Goal: Task Accomplishment & Management: Manage account settings

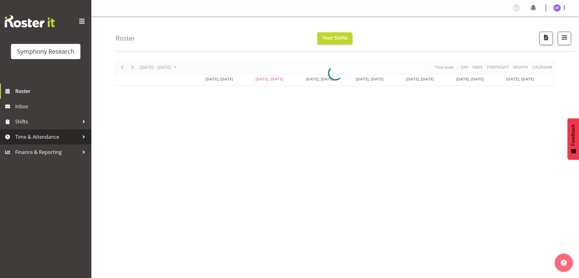
click at [47, 136] on span "Time & Attendance" at bounding box center [47, 136] width 64 height 9
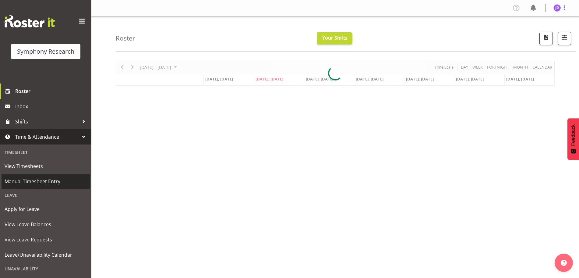
click at [37, 182] on span "Manual Timesheet Entry" at bounding box center [46, 181] width 82 height 9
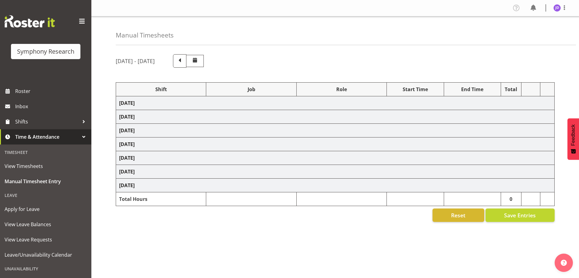
select select "26078"
select select "10731"
select select "26078"
select select "10731"
select select "47"
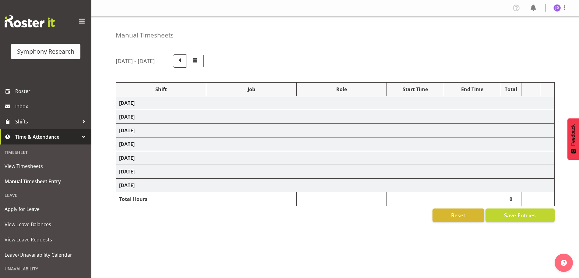
select select "26078"
select select "10731"
select select "47"
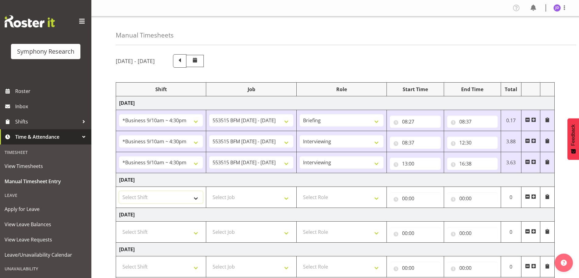
click at [195, 198] on select "Select Shift !!Weekend Residential (Roster IT Shift Label) *Business 9/10am ~ 4…" at bounding box center [161, 197] width 84 height 12
select select "26078"
click at [119, 191] on select "Select Shift !!Weekend Residential (Roster IT Shift Label) *Business 9/10am ~ 4…" at bounding box center [161, 197] width 84 height 12
click at [289, 198] on select "Select Job 550060 IF Admin 553492 World Poll Aus Wave 2 Main 2025 553493 World …" at bounding box center [251, 197] width 84 height 12
select select "10731"
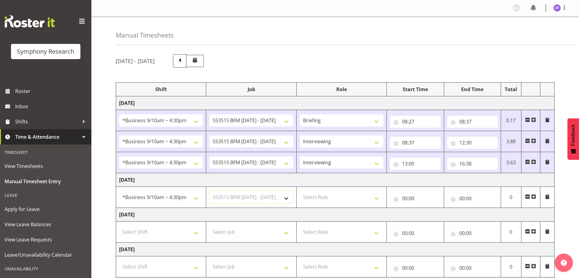
click at [209, 191] on select "Select Job 550060 IF Admin 553492 World Poll Aus Wave 2 Main 2025 553493 World …" at bounding box center [251, 197] width 84 height 12
click at [377, 199] on select "Select Role Briefing Interviewing" at bounding box center [342, 197] width 84 height 12
select select "297"
click at [300, 191] on select "Select Role Briefing Interviewing" at bounding box center [342, 197] width 84 height 12
click at [404, 198] on input "00:00" at bounding box center [415, 198] width 51 height 12
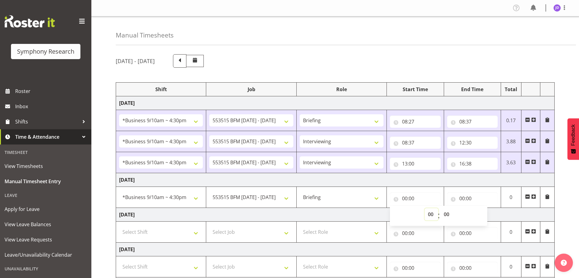
click at [430, 213] on select "00 01 02 03 04 05 06 07 08 09 10 11 12 13 14 15 16 17 18 19 20 21 22 23" at bounding box center [431, 214] width 14 height 12
select select "8"
click at [424, 208] on select "00 01 02 03 04 05 06 07 08 09 10 11 12 13 14 15 16 17 18 19 20 21 22 23" at bounding box center [431, 214] width 14 height 12
type input "08:00"
drag, startPoint x: 447, startPoint y: 213, endPoint x: 449, endPoint y: 210, distance: 3.7
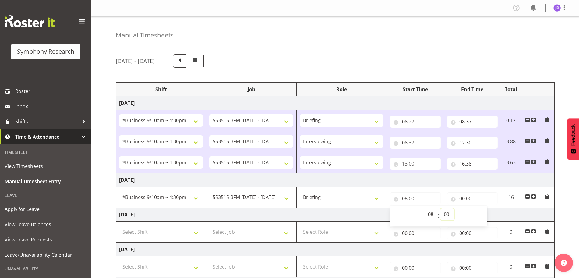
click at [447, 213] on select "00 01 02 03 04 05 06 07 08 09 10 11 12 13 14 15 16 17 18 19 20 21 22 23 24 25 2…" at bounding box center [447, 214] width 14 height 12
select select "30"
click at [440, 208] on select "00 01 02 03 04 05 06 07 08 09 10 11 12 13 14 15 16 17 18 19 20 21 22 23 24 25 2…" at bounding box center [447, 214] width 14 height 12
type input "08:30"
drag, startPoint x: 463, startPoint y: 194, endPoint x: 466, endPoint y: 197, distance: 3.9
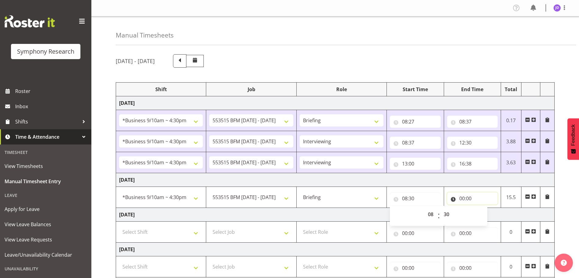
click at [463, 195] on input "00:00" at bounding box center [472, 198] width 51 height 12
click at [487, 212] on select "00 01 02 03 04 05 06 07 08 09 10 11 12 13 14 15 16 17 18 19 20 21 22 23" at bounding box center [489, 214] width 14 height 12
select select "8"
click at [482, 208] on select "00 01 02 03 04 05 06 07 08 09 10 11 12 13 14 15 16 17 18 19 20 21 22 23" at bounding box center [489, 214] width 14 height 12
type input "08:00"
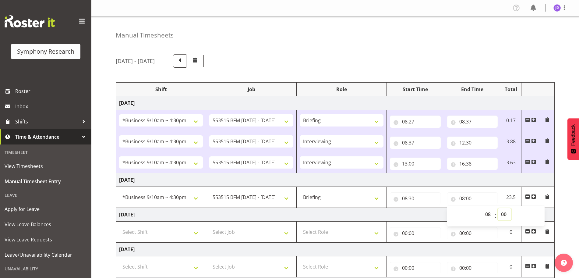
click at [504, 214] on select "00 01 02 03 04 05 06 07 08 09 10 11 12 13 14 15 16 17 18 19 20 21 22 23 24 25 2…" at bounding box center [504, 214] width 14 height 12
select select "35"
click at [497, 208] on select "00 01 02 03 04 05 06 07 08 09 10 11 12 13 14 15 16 17 18 19 20 21 22 23 24 25 2…" at bounding box center [504, 214] width 14 height 12
type input "08:35"
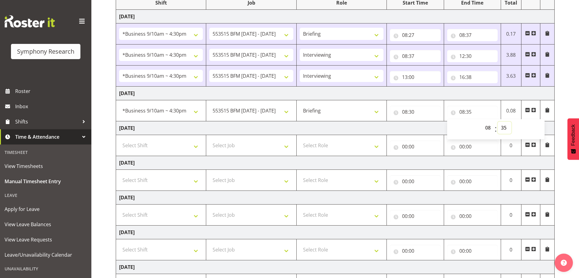
scroll to position [143, 0]
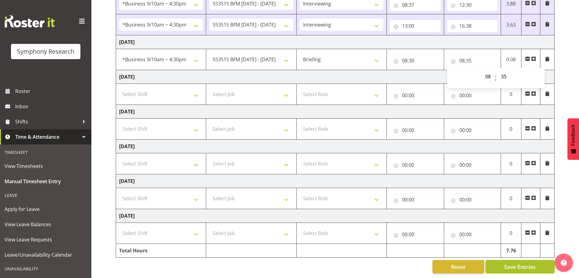
click at [531, 262] on span "Save Entries" at bounding box center [520, 266] width 32 height 8
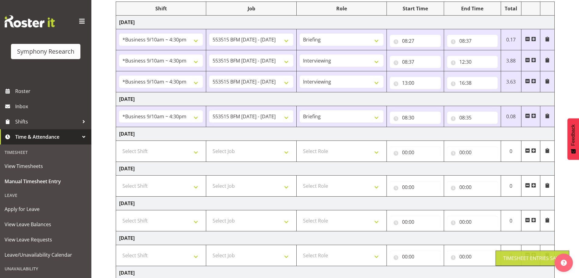
scroll to position [58, 0]
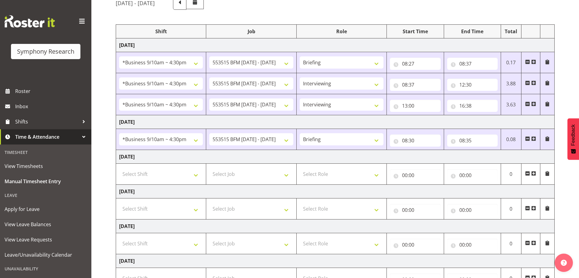
click at [535, 139] on span at bounding box center [533, 138] width 5 height 5
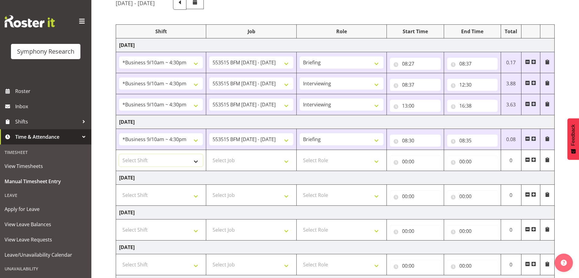
click at [196, 163] on select "Select Shift !!Weekend Residential (Roster IT Shift Label) *Business 9/10am ~ 4…" at bounding box center [161, 160] width 84 height 12
select select "26078"
click at [119, 154] on select "Select Shift !!Weekend Residential (Roster IT Shift Label) *Business 9/10am ~ 4…" at bounding box center [161, 160] width 84 height 12
click at [286, 161] on select "Select Job 550060 IF Admin 553492 World Poll Aus Wave 2 Main 2025 553493 World …" at bounding box center [251, 160] width 84 height 12
select select "10731"
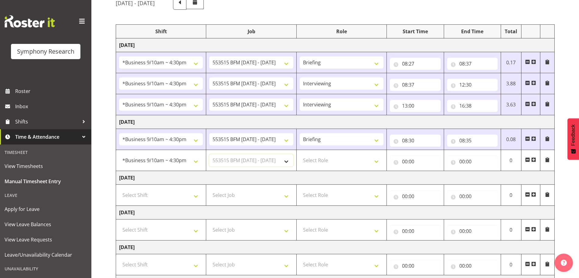
click at [209, 154] on select "Select Job 550060 IF Admin 553492 World Poll Aus Wave 2 Main 2025 553493 World …" at bounding box center [251, 160] width 84 height 12
click at [377, 161] on select "Select Role Briefing Interviewing" at bounding box center [342, 160] width 84 height 12
select select "47"
click at [300, 154] on select "Select Role Briefing Interviewing" at bounding box center [342, 160] width 84 height 12
click at [405, 160] on input "00:00" at bounding box center [415, 161] width 51 height 12
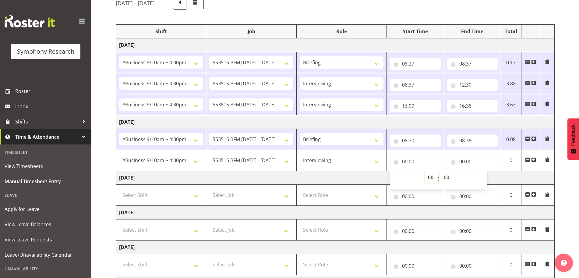
click at [430, 176] on select "00 01 02 03 04 05 06 07 08 09 10 11 12 13 14 15 16 17 18 19 20 21 22 23" at bounding box center [431, 177] width 14 height 12
select select "8"
click at [424, 171] on select "00 01 02 03 04 05 06 07 08 09 10 11 12 13 14 15 16 17 18 19 20 21 22 23" at bounding box center [431, 177] width 14 height 12
type input "08:00"
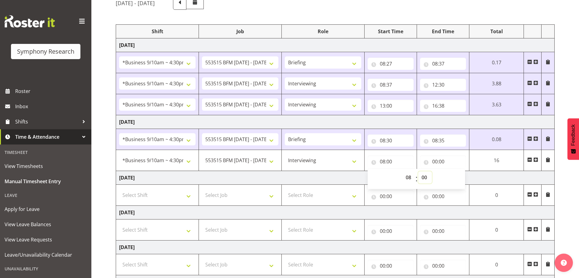
click at [424, 177] on select "00 01 02 03 04 05 06 07 08 09 10 11 12 13 14 15 16 17 18 19 20 21 22 23 24 25 2…" at bounding box center [425, 177] width 14 height 12
select select "35"
click at [432, 171] on select "00 01 02 03 04 05 06 07 08 09 10 11 12 13 14 15 16 17 18 19 20 21 22 23 24 25 2…" at bounding box center [425, 177] width 14 height 12
type input "08:35"
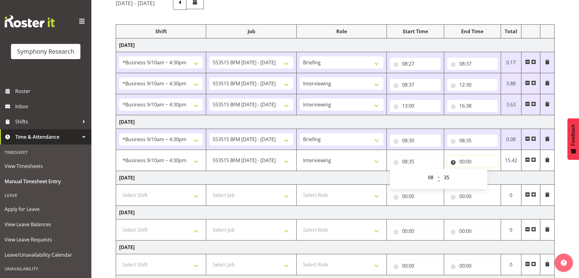
click at [462, 161] on input "00:00" at bounding box center [472, 161] width 51 height 12
click at [487, 177] on select "00 01 02 03 04 05 06 07 08 09 10 11 12 13 14 15 16 17 18 19 20 21 22 23" at bounding box center [489, 177] width 14 height 12
select select "12"
click at [482, 171] on select "00 01 02 03 04 05 06 07 08 09 10 11 12 13 14 15 16 17 18 19 20 21 22 23" at bounding box center [489, 177] width 14 height 12
type input "12:00"
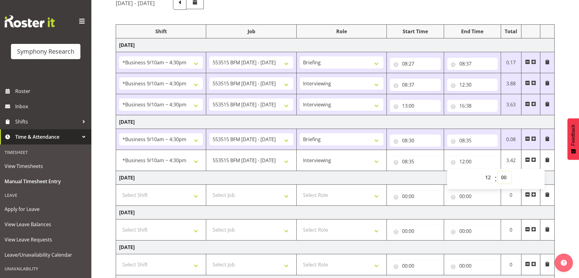
click at [503, 177] on select "00 01 02 03 04 05 06 07 08 09 10 11 12 13 14 15 16 17 18 19 20 21 22 23 24 25 2…" at bounding box center [504, 177] width 14 height 12
select select "30"
click at [497, 171] on select "00 01 02 03 04 05 06 07 08 09 10 11 12 13 14 15 16 17 18 19 20 21 22 23 24 25 2…" at bounding box center [504, 177] width 14 height 12
type input "12:30"
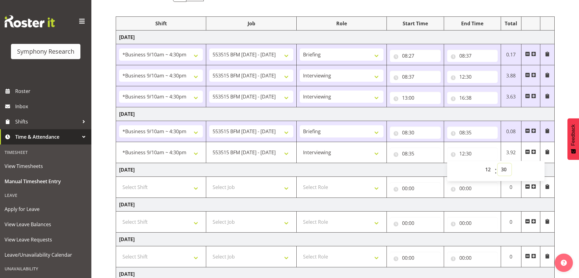
scroll to position [164, 0]
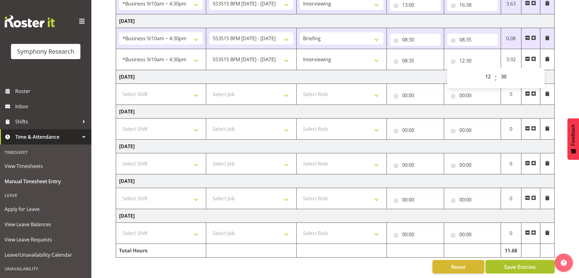
click at [526, 262] on span "Save Entries" at bounding box center [520, 266] width 32 height 8
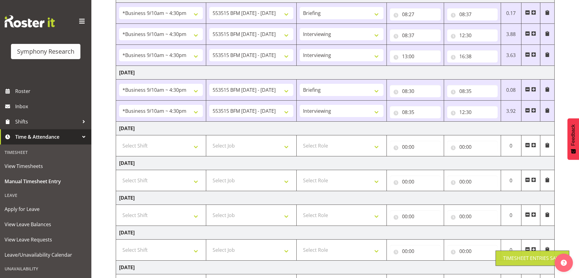
scroll to position [98, 0]
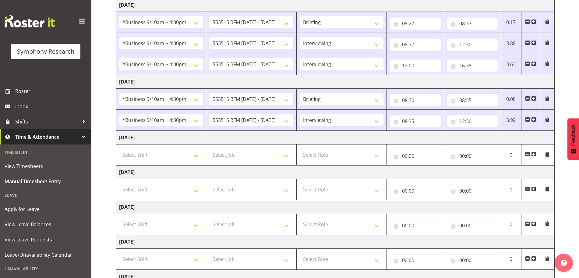
click at [534, 121] on span at bounding box center [533, 119] width 5 height 5
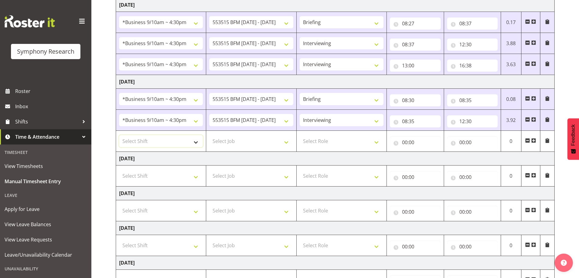
click at [195, 144] on select "Select Shift !!Weekend Residential (Roster IT Shift Label) *Business 9/10am ~ 4…" at bounding box center [161, 141] width 84 height 12
select select "26078"
click at [119, 135] on select "Select Shift !!Weekend Residential (Roster IT Shift Label) *Business 9/10am ~ 4…" at bounding box center [161, 141] width 84 height 12
click at [286, 142] on select "Select Job 550060 IF Admin 553492 World Poll Aus Wave 2 Main 2025 553493 World …" at bounding box center [251, 141] width 84 height 12
select select "10731"
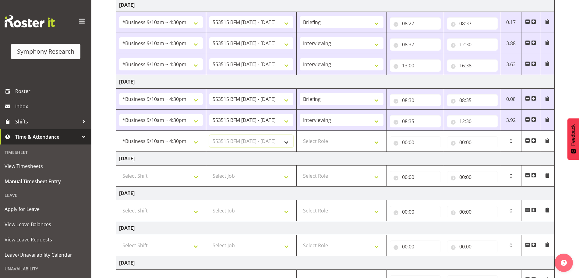
click at [209, 135] on select "Select Job 550060 IF Admin 553492 World Poll Aus Wave 2 Main 2025 553493 World …" at bounding box center [251, 141] width 84 height 12
click at [377, 143] on select "Select Role Briefing Interviewing" at bounding box center [342, 141] width 84 height 12
select select "47"
click at [300, 135] on select "Select Role Briefing Interviewing" at bounding box center [342, 141] width 84 height 12
drag, startPoint x: 405, startPoint y: 143, endPoint x: 408, endPoint y: 142, distance: 3.6
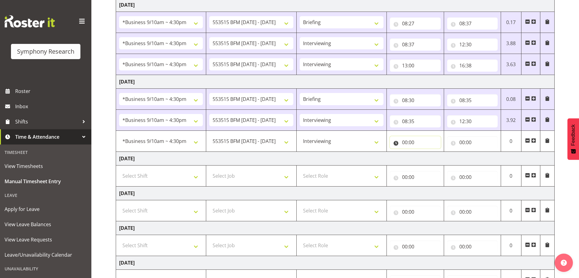
click at [406, 142] on input "00:00" at bounding box center [415, 142] width 51 height 12
click at [430, 157] on select "00 01 02 03 04 05 06 07 08 09 10 11 12 13 14 15 16 17 18 19 20 21 22 23" at bounding box center [431, 158] width 14 height 12
select select "13"
click at [424, 152] on select "00 01 02 03 04 05 06 07 08 09 10 11 12 13 14 15 16 17 18 19 20 21 22 23" at bounding box center [431, 158] width 14 height 12
type input "13:00"
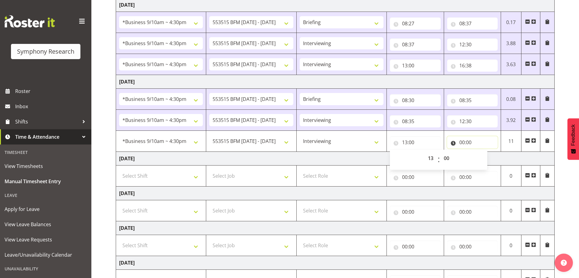
click at [464, 140] on input "00:00" at bounding box center [472, 142] width 51 height 12
click at [487, 156] on select "00 01 02 03 04 05 06 07 08 09 10 11 12 13 14 15 16 17 18 19 20 21 22 23" at bounding box center [489, 158] width 14 height 12
select select "16"
click at [482, 152] on select "00 01 02 03 04 05 06 07 08 09 10 11 12 13 14 15 16 17 18 19 20 21 22 23" at bounding box center [489, 158] width 14 height 12
type input "16:00"
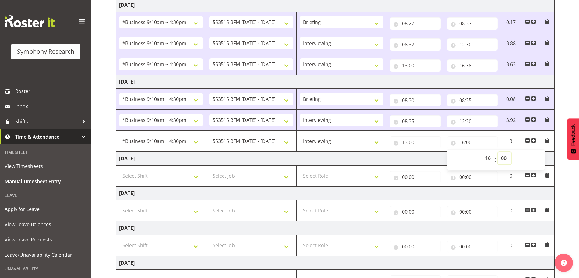
click at [504, 157] on select "00 01 02 03 04 05 06 07 08 09 10 11 12 13 14 15 16 17 18 19 20 21 22 23 24 25 2…" at bounding box center [504, 158] width 14 height 12
select select "31"
click at [497, 152] on select "00 01 02 03 04 05 06 07 08 09 10 11 12 13 14 15 16 17 18 19 20 21 22 23 24 25 2…" at bounding box center [504, 158] width 14 height 12
type input "16:31"
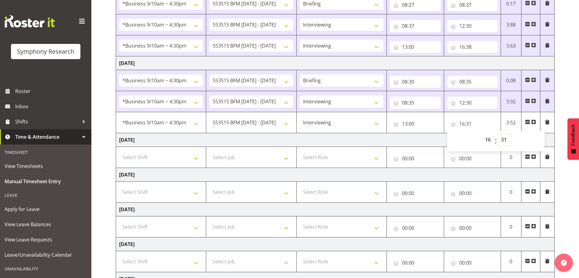
scroll to position [185, 0]
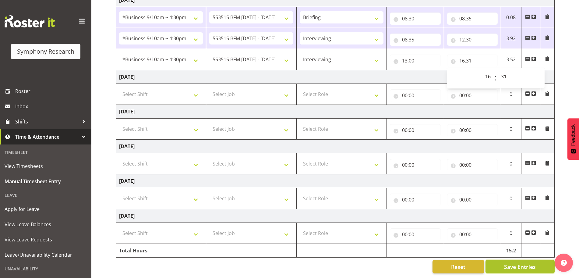
click at [528, 262] on span "Save Entries" at bounding box center [520, 266] width 32 height 8
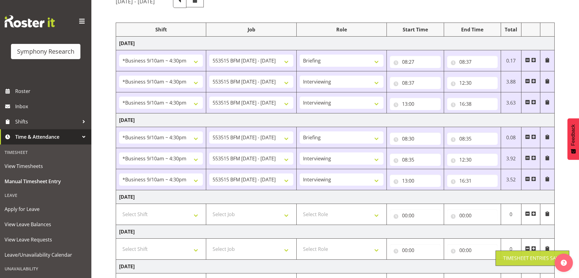
scroll to position [0, 0]
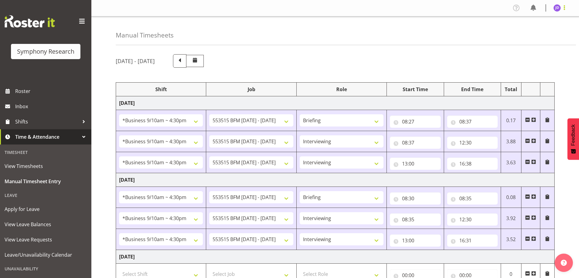
click at [563, 9] on span at bounding box center [563, 7] width 7 height 7
click at [529, 31] on link "Log Out" at bounding box center [538, 31] width 58 height 11
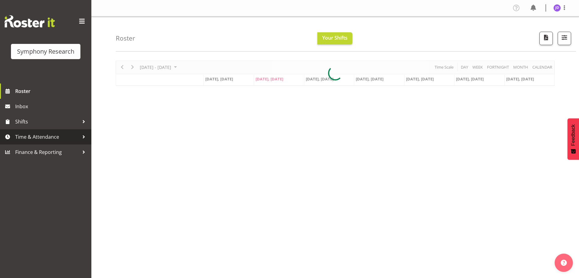
click at [46, 136] on span "Time & Attendance" at bounding box center [47, 136] width 64 height 9
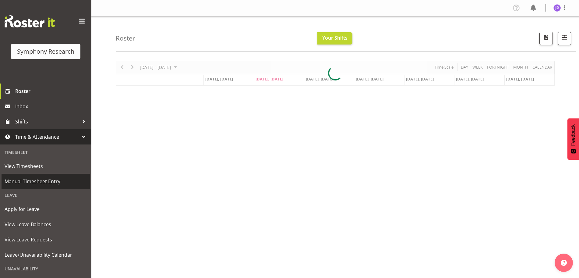
click at [37, 181] on span "Manual Timesheet Entry" at bounding box center [46, 181] width 82 height 9
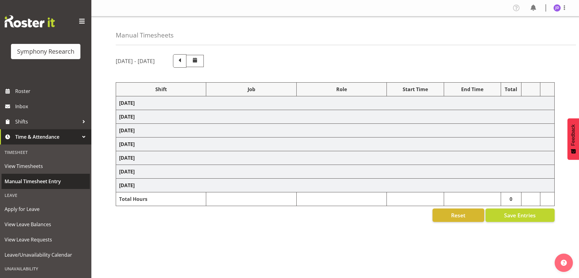
select select "26078"
select select "10731"
select select "26078"
select select "10731"
select select "47"
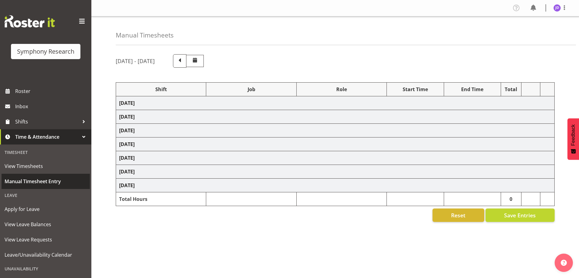
select select "26078"
select select "10731"
select select "47"
select select "26078"
select select "10731"
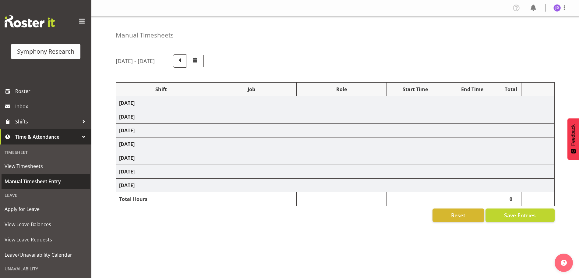
select select "26078"
select select "10731"
select select "47"
select select "26078"
select select "10731"
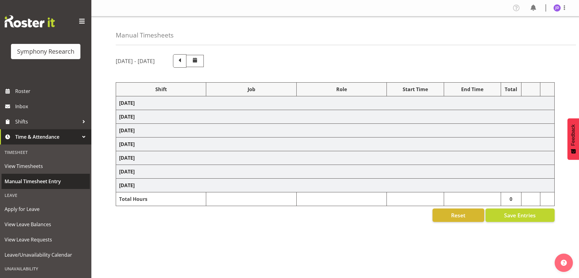
select select "47"
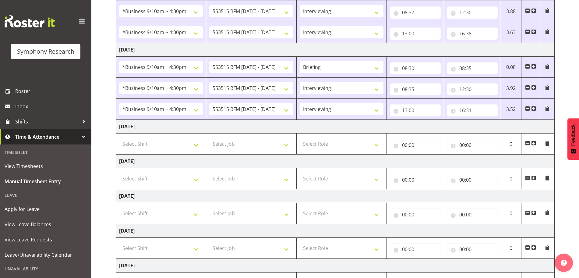
scroll to position [185, 0]
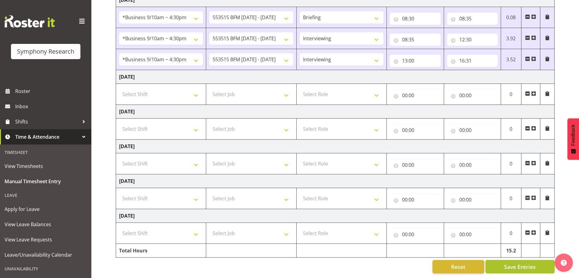
click at [524, 262] on span "Save Entries" at bounding box center [520, 266] width 32 height 8
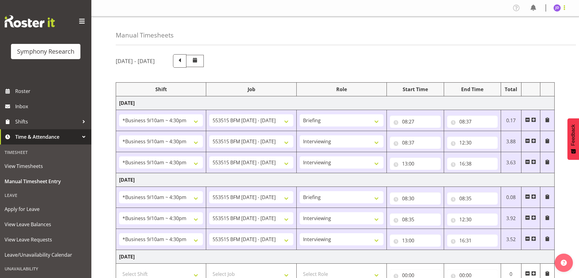
click at [564, 9] on span at bounding box center [563, 7] width 7 height 7
click at [533, 34] on link "Log Out" at bounding box center [538, 31] width 58 height 11
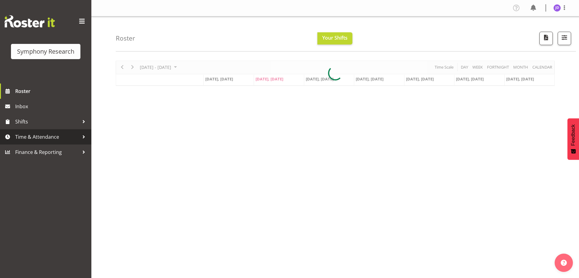
click at [53, 135] on span "Time & Attendance" at bounding box center [47, 136] width 64 height 9
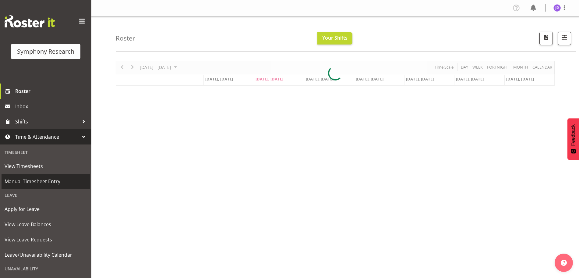
click at [41, 179] on span "Manual Timesheet Entry" at bounding box center [46, 181] width 82 height 9
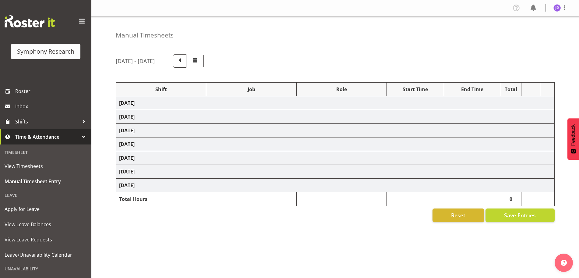
select select "26078"
select select "10731"
select select "26078"
select select "10731"
select select "47"
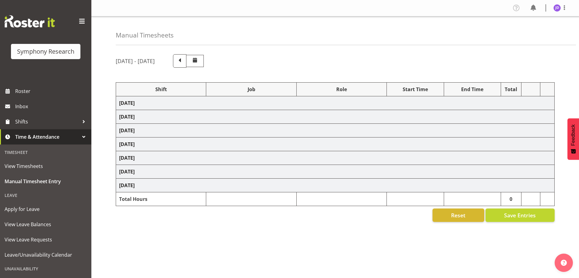
select select "26078"
select select "10731"
select select "47"
select select "26078"
select select "10731"
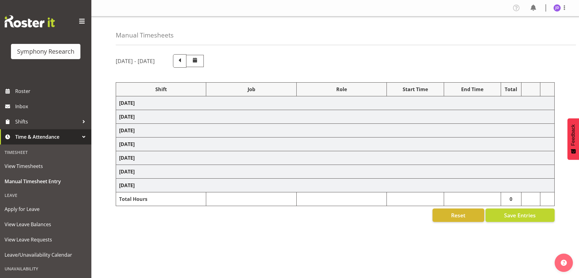
select select "26078"
select select "10731"
select select "47"
select select "26078"
select select "10731"
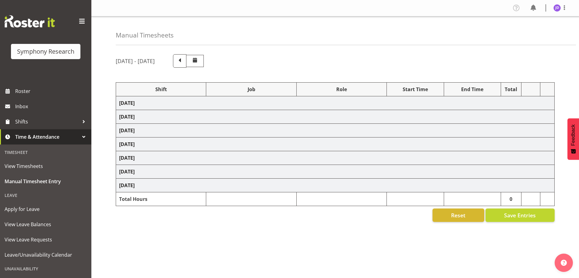
select select "47"
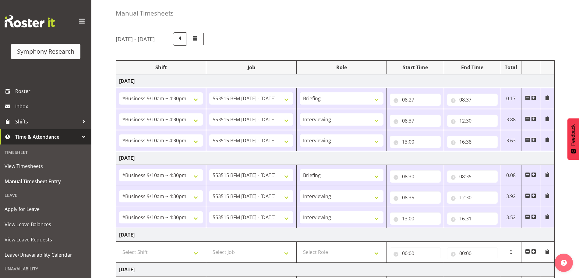
scroll to position [185, 0]
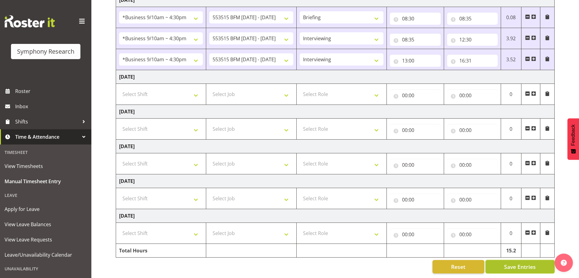
click at [525, 262] on span "Save Entries" at bounding box center [520, 266] width 32 height 8
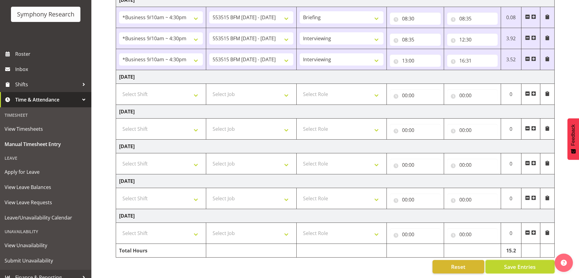
scroll to position [38, 0]
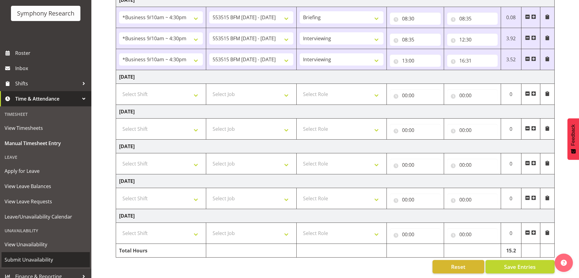
click at [36, 260] on span "Submit Unavailability" at bounding box center [46, 259] width 82 height 9
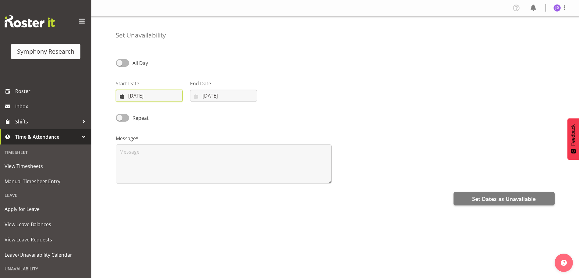
click at [156, 94] on input "[DATE]" at bounding box center [149, 95] width 67 height 12
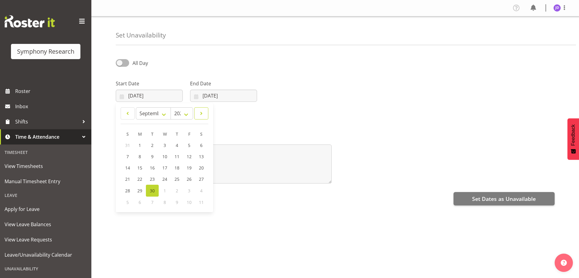
click at [201, 115] on span at bounding box center [201, 113] width 6 height 7
select select "9"
click at [141, 159] on link "6" at bounding box center [140, 156] width 12 height 11
type input "[DATE]"
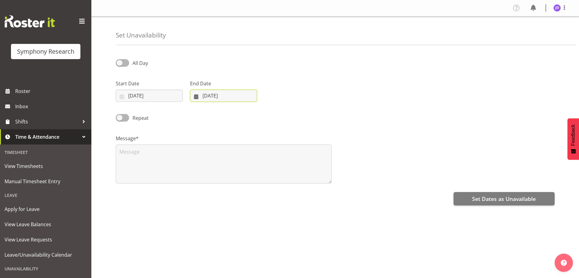
click at [237, 95] on input "[DATE]" at bounding box center [223, 95] width 67 height 12
click at [275, 112] on span at bounding box center [274, 113] width 7 height 7
select select "9"
click at [215, 156] on span "6" at bounding box center [214, 157] width 2 height 6
type input "[DATE]"
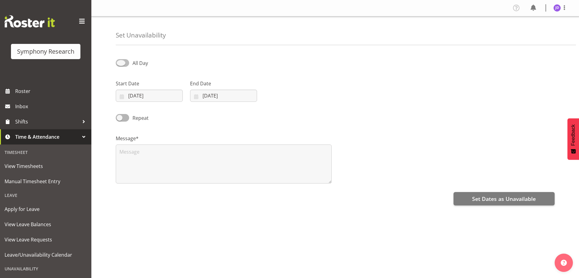
click at [123, 62] on span at bounding box center [122, 63] width 13 height 8
click at [120, 62] on input "All Day" at bounding box center [118, 63] width 4 height 4
checkbox input "true"
select select "16"
select select "36"
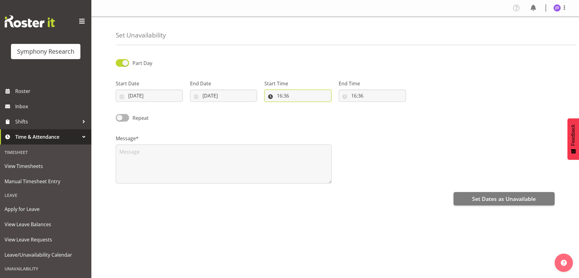
click at [281, 96] on input "16:36" at bounding box center [297, 95] width 67 height 12
click at [304, 112] on select "00 01 02 03 04 05 06 07 08 09 10 11 12 13 14 15 16 17 18 19 20 21 22 23" at bounding box center [306, 111] width 14 height 12
select select "8"
click at [299, 105] on select "00 01 02 03 04 05 06 07 08 09 10 11 12 13 14 15 16 17 18 19 20 21 22 23" at bounding box center [306, 111] width 14 height 12
type input "08:36"
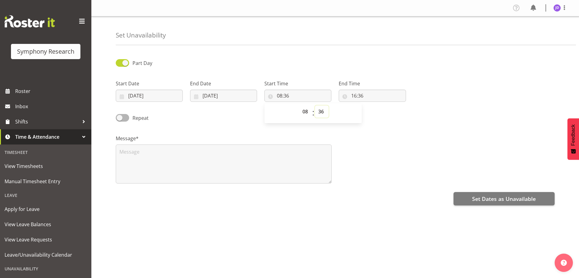
click at [321, 110] on select "00 01 02 03 04 05 06 07 08 09 10 11 12 13 14 15 16 17 18 19 20 21 22 23 24 25 2…" at bounding box center [322, 111] width 14 height 12
select select "30"
click at [315, 105] on select "00 01 02 03 04 05 06 07 08 09 10 11 12 13 14 15 16 17 18 19 20 21 22 23 24 25 2…" at bounding box center [322, 111] width 14 height 12
type input "08:30"
click at [354, 94] on input "16:36" at bounding box center [371, 95] width 67 height 12
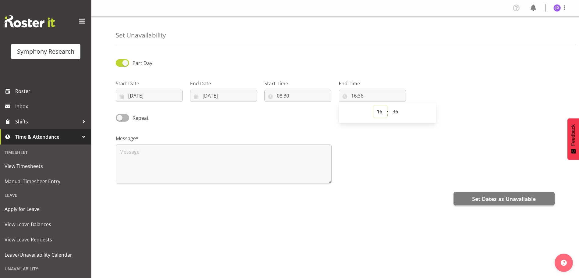
click at [380, 111] on select "00 01 02 03 04 05 06 07 08 09 10 11 12 13 14 15 16 17 18 19 20 21 22 23" at bounding box center [380, 111] width 14 height 12
select select "23"
click at [373, 105] on select "00 01 02 03 04 05 06 07 08 09 10 11 12 13 14 15 16 17 18 19 20 21 22 23" at bounding box center [380, 111] width 14 height 12
type input "23:36"
click at [395, 110] on select "00 01 02 03 04 05 06 07 08 09 10 11 12 13 14 15 16 17 18 19 20 21 22 23 24 25 2…" at bounding box center [396, 111] width 14 height 12
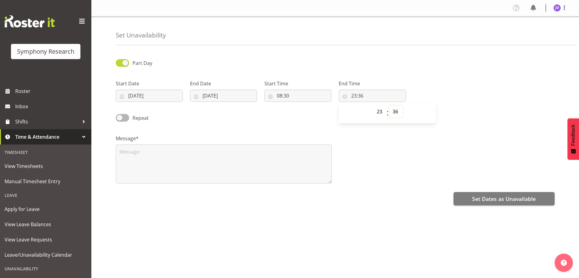
select select "0"
click at [389, 105] on select "00 01 02 03 04 05 06 07 08 09 10 11 12 13 14 15 16 17 18 19 20 21 22 23 24 25 2…" at bounding box center [396, 111] width 14 height 12
type input "23:00"
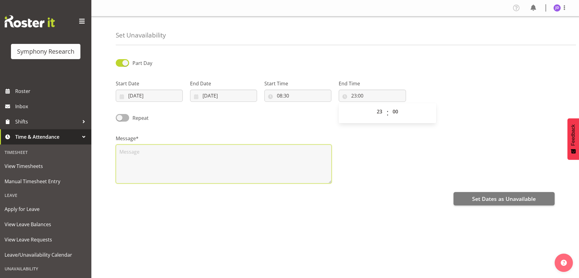
click at [149, 156] on textarea at bounding box center [224, 163] width 216 height 39
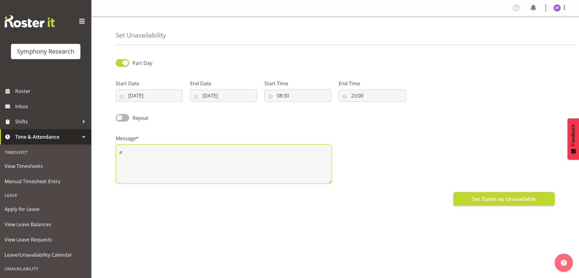
type textarea "a"
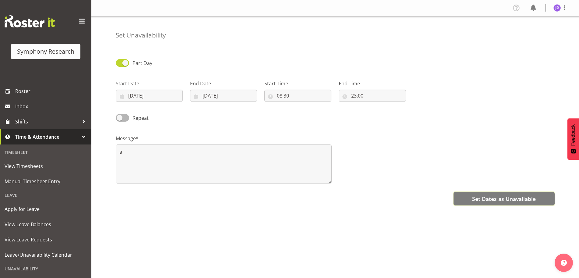
click at [475, 197] on span "Set Dates as Unavailable" at bounding box center [504, 199] width 64 height 8
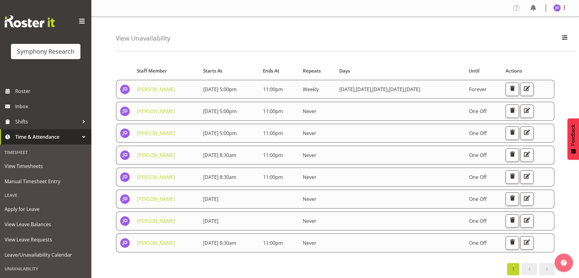
scroll to position [44, 0]
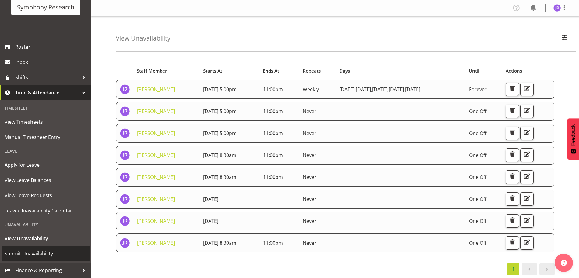
click at [33, 254] on span "Submit Unavailability" at bounding box center [46, 253] width 82 height 9
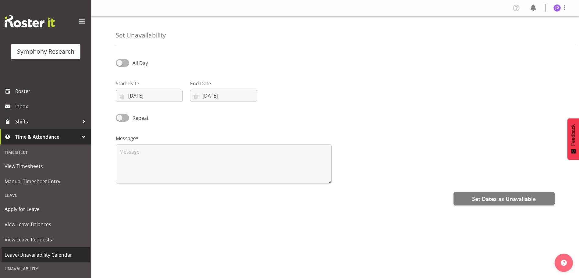
select select "8"
select select "2025"
click at [154, 97] on input "[DATE]" at bounding box center [149, 95] width 67 height 12
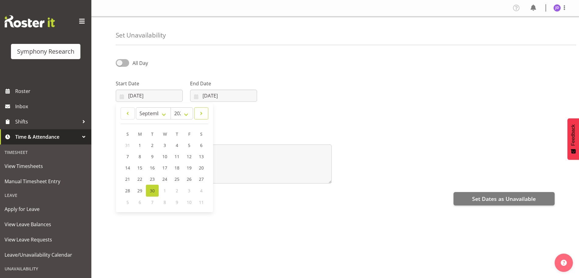
click at [202, 113] on span at bounding box center [201, 113] width 6 height 7
select select "9"
click at [153, 156] on link "7" at bounding box center [152, 156] width 13 height 11
type input "07/10/2025"
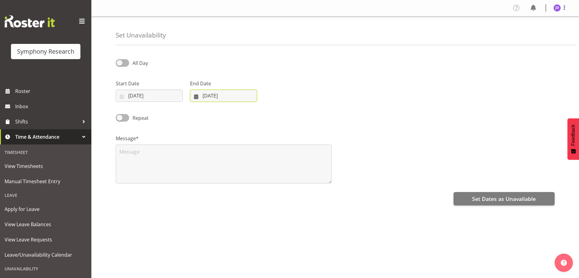
click at [245, 97] on input "30/09/2025" at bounding box center [223, 95] width 67 height 12
click at [272, 114] on span at bounding box center [274, 113] width 7 height 7
select select "9"
click at [228, 157] on link "7" at bounding box center [226, 156] width 13 height 11
type input "07/10/2025"
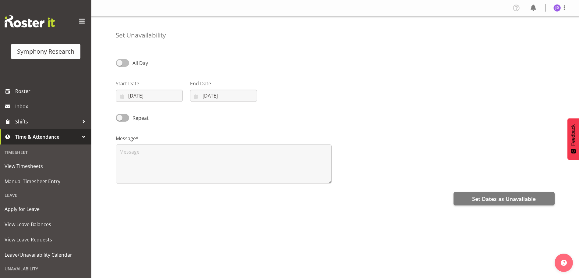
click at [121, 65] on span at bounding box center [122, 63] width 13 height 8
click at [120, 65] on input "All Day" at bounding box center [118, 63] width 4 height 4
checkbox input "true"
click at [282, 97] on input "16:37" at bounding box center [297, 95] width 67 height 12
click at [303, 111] on select "00 01 02 03 04 05 06 07 08 09 10 11 12 13 14 15 16 17 18 19 20 21 22 23" at bounding box center [306, 111] width 14 height 12
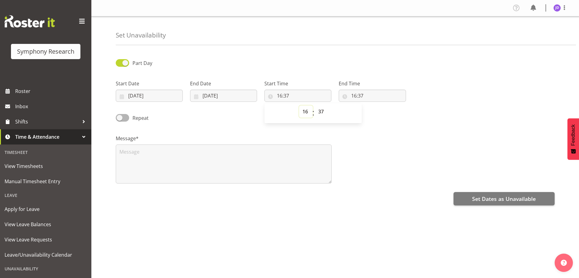
select select "17"
click at [299, 105] on select "00 01 02 03 04 05 06 07 08 09 10 11 12 13 14 15 16 17 18 19 20 21 22 23" at bounding box center [306, 111] width 14 height 12
type input "17:37"
click at [320, 111] on select "00 01 02 03 04 05 06 07 08 09 10 11 12 13 14 15 16 17 18 19 20 21 22 23 24 25 2…" at bounding box center [322, 111] width 14 height 12
select select "0"
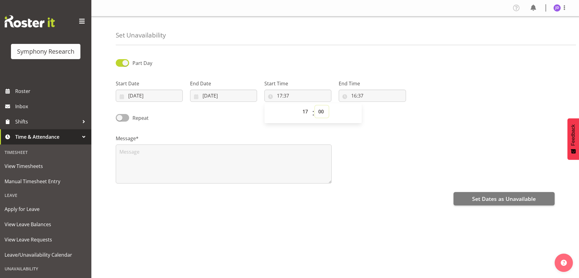
click at [315, 105] on select "00 01 02 03 04 05 06 07 08 09 10 11 12 13 14 15 16 17 18 19 20 21 22 23 24 25 2…" at bounding box center [322, 111] width 14 height 12
type input "17:00"
click at [355, 96] on input "16:37" at bounding box center [371, 95] width 67 height 12
click at [377, 111] on select "00 01 02 03 04 05 06 07 08 09 10 11 12 13 14 15 16 17 18 19 20 21 22 23" at bounding box center [380, 111] width 14 height 12
select select "23"
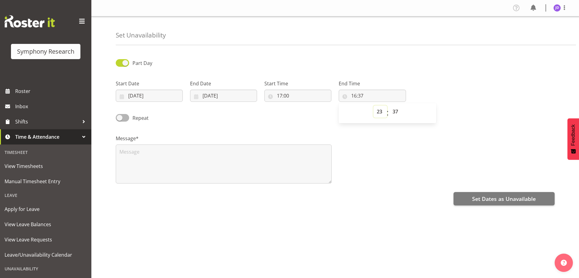
click at [373, 105] on select "00 01 02 03 04 05 06 07 08 09 10 11 12 13 14 15 16 17 18 19 20 21 22 23" at bounding box center [380, 111] width 14 height 12
type input "23:37"
click at [395, 111] on select "00 01 02 03 04 05 06 07 08 09 10 11 12 13 14 15 16 17 18 19 20 21 22 23 24 25 2…" at bounding box center [396, 111] width 14 height 12
select select "0"
click at [389, 105] on select "00 01 02 03 04 05 06 07 08 09 10 11 12 13 14 15 16 17 18 19 20 21 22 23 24 25 2…" at bounding box center [396, 111] width 14 height 12
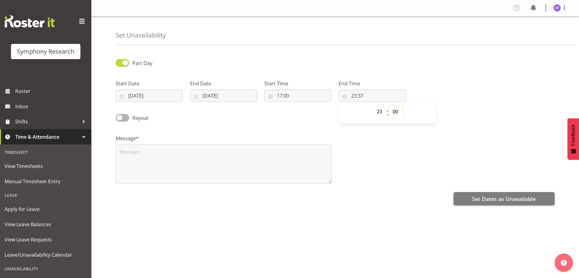
type input "23:00"
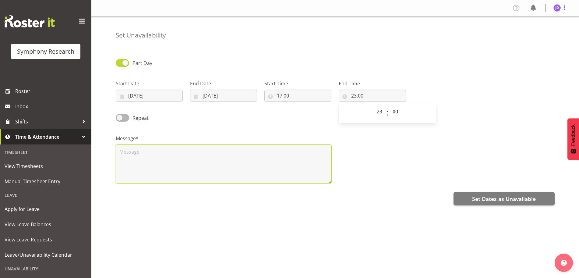
click at [133, 159] on textarea at bounding box center [224, 163] width 216 height 39
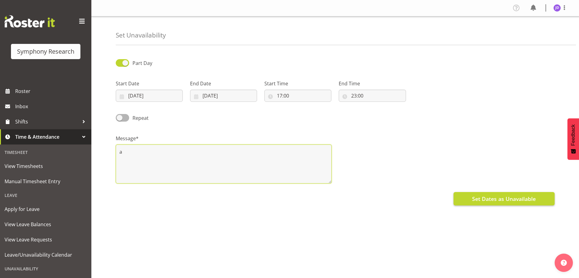
type textarea "a"
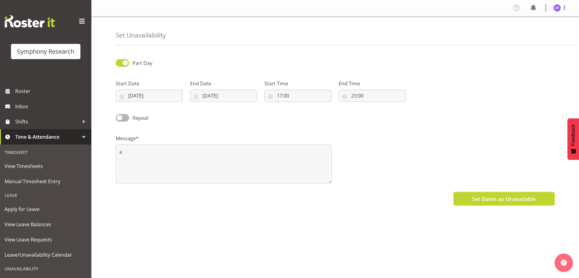
click at [503, 195] on span "Set Dates as Unavailable" at bounding box center [504, 199] width 64 height 8
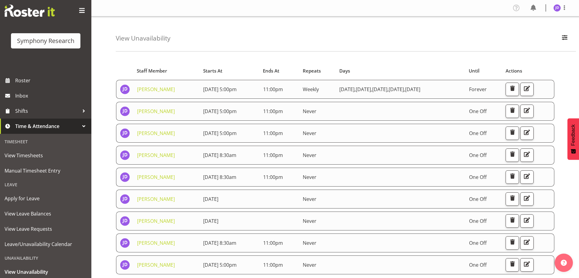
scroll to position [44, 0]
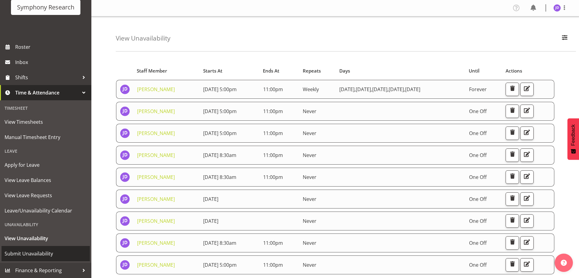
click at [35, 253] on span "Submit Unavailability" at bounding box center [46, 253] width 82 height 9
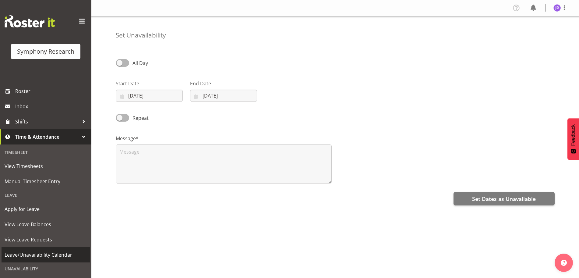
select select "8"
select select "2025"
click at [167, 92] on input "[DATE]" at bounding box center [149, 95] width 67 height 12
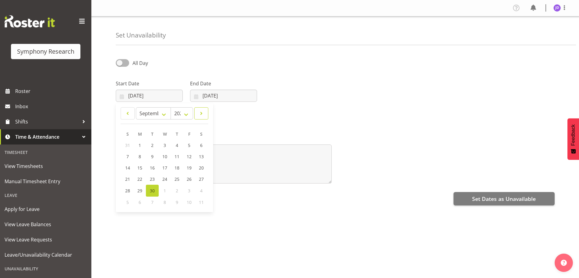
click at [202, 115] on span at bounding box center [201, 113] width 6 height 7
select select "9"
click at [164, 157] on span "8" at bounding box center [164, 157] width 2 height 6
type input "08/10/2025"
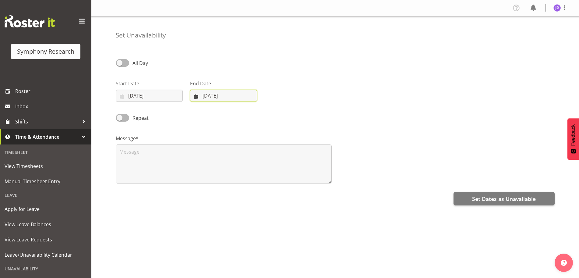
click at [253, 96] on input "30/09/2025" at bounding box center [223, 95] width 67 height 12
click at [277, 113] on span at bounding box center [274, 113] width 7 height 7
select select "9"
drag, startPoint x: 239, startPoint y: 156, endPoint x: 239, endPoint y: 146, distance: 11.0
click at [239, 156] on span "8" at bounding box center [239, 157] width 2 height 6
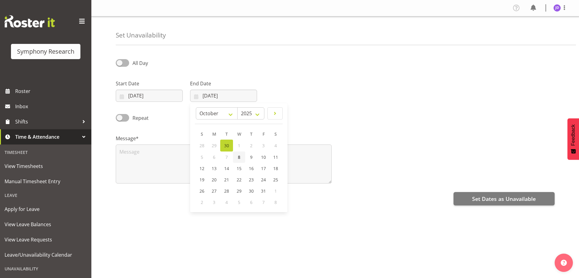
type input "08/10/2025"
drag, startPoint x: 122, startPoint y: 63, endPoint x: 137, endPoint y: 62, distance: 14.9
click at [125, 62] on span at bounding box center [122, 63] width 13 height 8
click at [120, 62] on input "All Day" at bounding box center [118, 63] width 4 height 4
checkbox input "true"
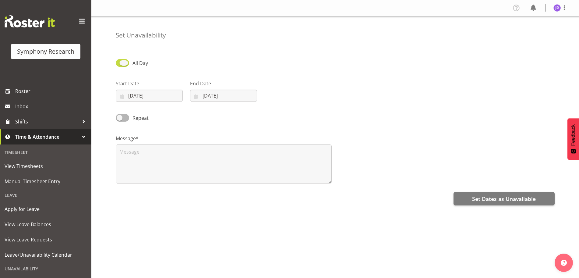
select select "16"
select select "38"
click at [280, 96] on input "16:38" at bounding box center [297, 95] width 67 height 12
click at [303, 111] on select "00 01 02 03 04 05 06 07 08 09 10 11 12 13 14 15 16 17 18 19 20 21 22 23" at bounding box center [306, 111] width 14 height 12
select select "17"
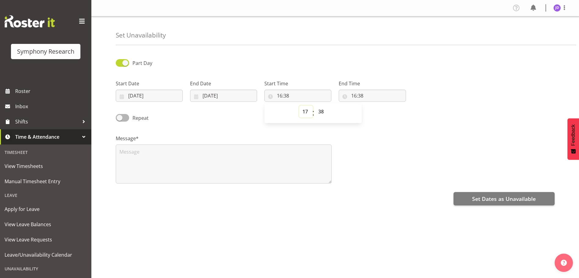
click at [299, 105] on select "00 01 02 03 04 05 06 07 08 09 10 11 12 13 14 15 16 17 18 19 20 21 22 23" at bounding box center [306, 111] width 14 height 12
type input "17:38"
click at [321, 111] on select "00 01 02 03 04 05 06 07 08 09 10 11 12 13 14 15 16 17 18 19 20 21 22 23 24 25 2…" at bounding box center [322, 111] width 14 height 12
select select "0"
click at [315, 105] on select "00 01 02 03 04 05 06 07 08 09 10 11 12 13 14 15 16 17 18 19 20 21 22 23 24 25 2…" at bounding box center [322, 111] width 14 height 12
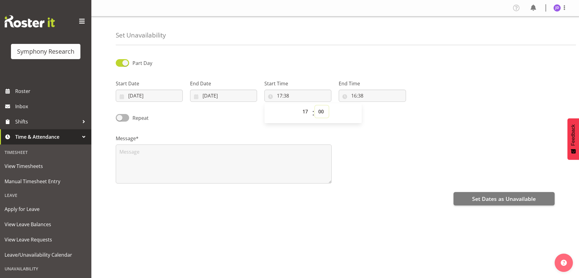
type input "17:00"
click at [354, 96] on input "16:38" at bounding box center [371, 95] width 67 height 12
click at [380, 111] on select "00 01 02 03 04 05 06 07 08 09 10 11 12 13 14 15 16 17 18 19 20 21 22 23" at bounding box center [380, 111] width 14 height 12
select select "23"
click at [373, 105] on select "00 01 02 03 04 05 06 07 08 09 10 11 12 13 14 15 16 17 18 19 20 21 22 23" at bounding box center [380, 111] width 14 height 12
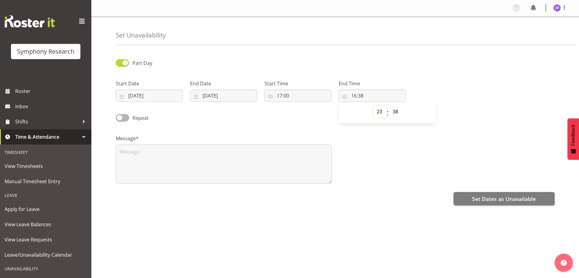
type input "23:38"
click at [395, 111] on select "00 01 02 03 04 05 06 07 08 09 10 11 12 13 14 15 16 17 18 19 20 21 22 23 24 25 2…" at bounding box center [396, 111] width 14 height 12
select select "0"
click at [389, 105] on select "00 01 02 03 04 05 06 07 08 09 10 11 12 13 14 15 16 17 18 19 20 21 22 23 24 25 2…" at bounding box center [396, 111] width 14 height 12
type input "23:00"
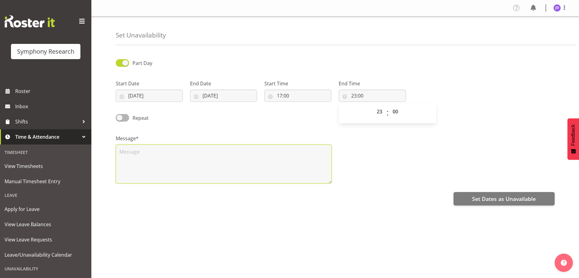
click at [144, 163] on textarea at bounding box center [224, 163] width 216 height 39
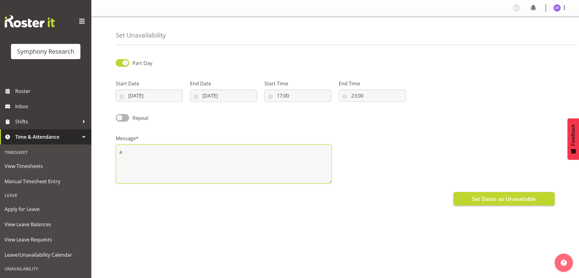
type textarea "a"
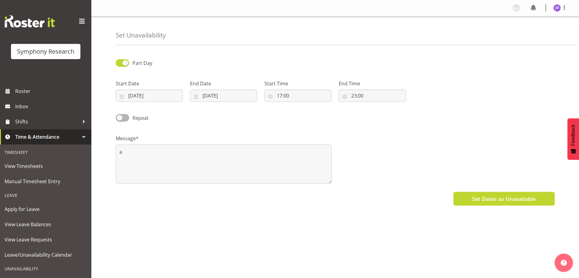
click at [500, 197] on span "Set Dates as Unavailable" at bounding box center [504, 199] width 64 height 8
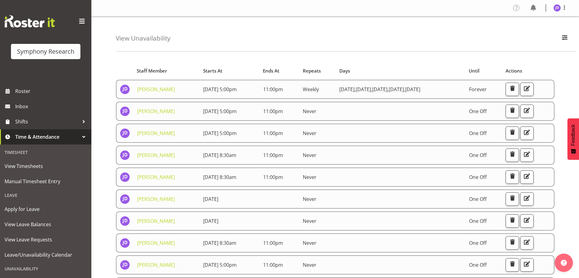
scroll to position [44, 0]
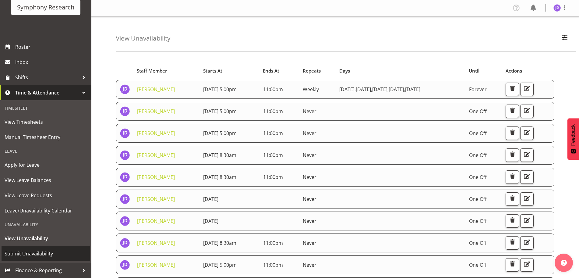
click at [37, 254] on span "Submit Unavailability" at bounding box center [46, 253] width 82 height 9
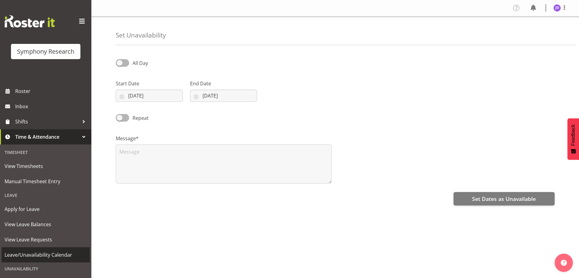
select select "8"
select select "2025"
click at [160, 99] on input "[DATE]" at bounding box center [149, 95] width 67 height 12
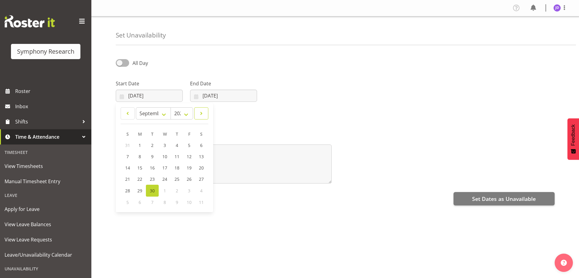
click at [201, 113] on span at bounding box center [201, 113] width 6 height 7
select select "9"
click at [252, 98] on input "[DATE]" at bounding box center [223, 95] width 67 height 12
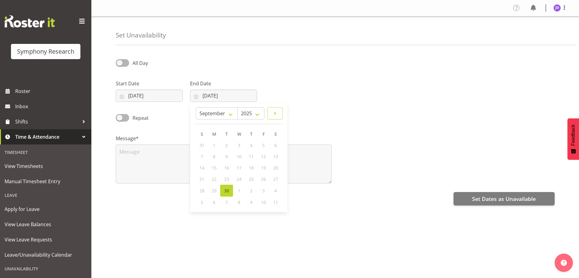
click at [278, 113] on span at bounding box center [274, 113] width 7 height 7
select select "9"
click at [251, 157] on span "9" at bounding box center [251, 157] width 2 height 6
type input "[DATE]"
click at [121, 62] on span at bounding box center [122, 63] width 13 height 8
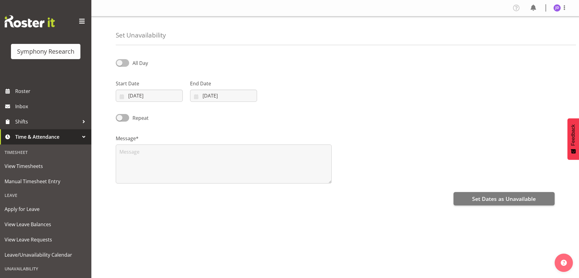
click at [120, 62] on input "All Day" at bounding box center [118, 63] width 4 height 4
checkbox input "true"
click at [281, 94] on input "16:38" at bounding box center [297, 95] width 67 height 12
click at [303, 111] on select "00 01 02 03 04 05 06 07 08 09 10 11 12 13 14 15 16 17 18 19 20 21 22 23" at bounding box center [306, 111] width 14 height 12
select select "17"
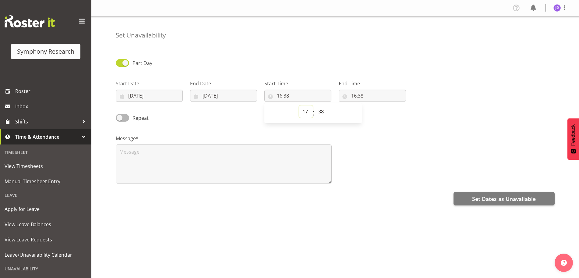
click at [299, 105] on select "00 01 02 03 04 05 06 07 08 09 10 11 12 13 14 15 16 17 18 19 20 21 22 23" at bounding box center [306, 111] width 14 height 12
type input "17:38"
click at [322, 111] on select "00 01 02 03 04 05 06 07 08 09 10 11 12 13 14 15 16 17 18 19 20 21 22 23 24 25 2…" at bounding box center [322, 111] width 14 height 12
select select "0"
click at [315, 105] on select "00 01 02 03 04 05 06 07 08 09 10 11 12 13 14 15 16 17 18 19 20 21 22 23 24 25 2…" at bounding box center [322, 111] width 14 height 12
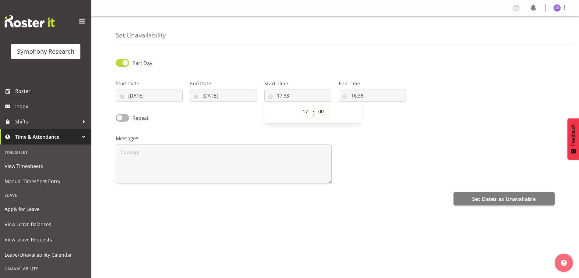
type input "17:00"
drag, startPoint x: 355, startPoint y: 94, endPoint x: 365, endPoint y: 103, distance: 13.4
click at [354, 94] on input "16:38" at bounding box center [371, 95] width 67 height 12
click at [378, 110] on select "00 01 02 03 04 05 06 07 08 09 10 11 12 13 14 15 16 17 18 19 20 21 22 23" at bounding box center [380, 111] width 14 height 12
select select "23"
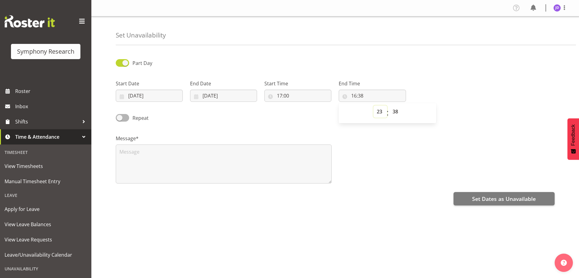
click at [373, 105] on select "00 01 02 03 04 05 06 07 08 09 10 11 12 13 14 15 16 17 18 19 20 21 22 23" at bounding box center [380, 111] width 14 height 12
type input "23:38"
click at [397, 113] on select "00 01 02 03 04 05 06 07 08 09 10 11 12 13 14 15 16 17 18 19 20 21 22 23 24 25 2…" at bounding box center [396, 111] width 14 height 12
select select "0"
click at [389, 105] on select "00 01 02 03 04 05 06 07 08 09 10 11 12 13 14 15 16 17 18 19 20 21 22 23 24 25 2…" at bounding box center [396, 111] width 14 height 12
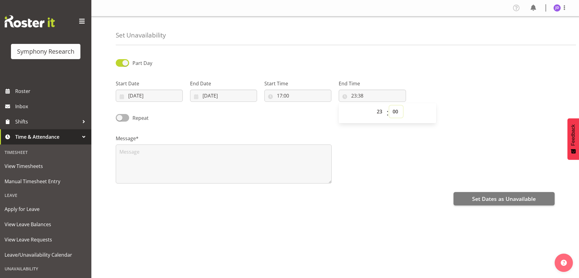
type input "23:00"
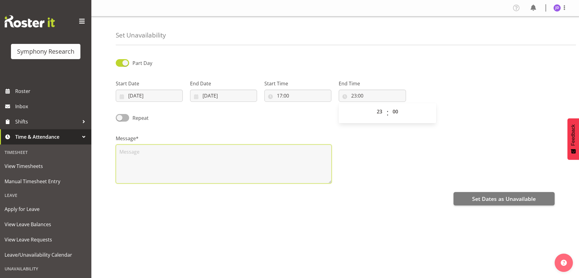
drag, startPoint x: 160, startPoint y: 151, endPoint x: 164, endPoint y: 149, distance: 4.8
click at [161, 150] on textarea at bounding box center [224, 163] width 216 height 39
type textarea "a"
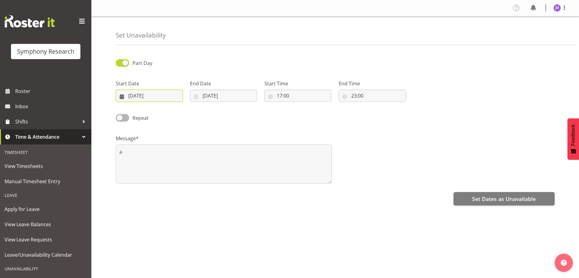
click at [131, 94] on input "[DATE]" at bounding box center [149, 95] width 67 height 12
click at [131, 114] on span at bounding box center [127, 113] width 6 height 7
select select "8"
click at [153, 156] on span "9" at bounding box center [152, 156] width 2 height 6
type input "09/09/2025"
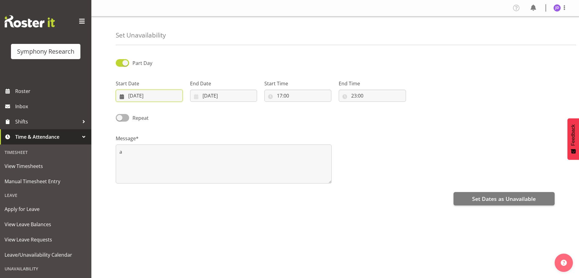
click at [140, 97] on input "09/09/2025" at bounding box center [149, 95] width 67 height 12
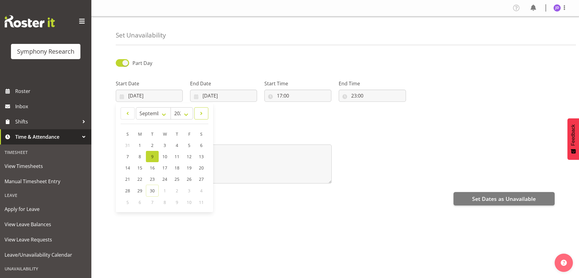
click at [201, 116] on span at bounding box center [201, 113] width 6 height 7
select select "9"
click at [177, 158] on span "9" at bounding box center [177, 157] width 2 height 6
type input "09/10/2025"
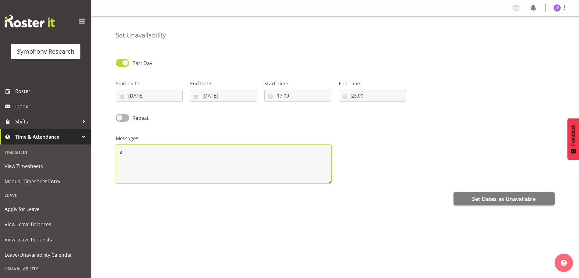
click at [131, 154] on textarea "a" at bounding box center [224, 163] width 216 height 39
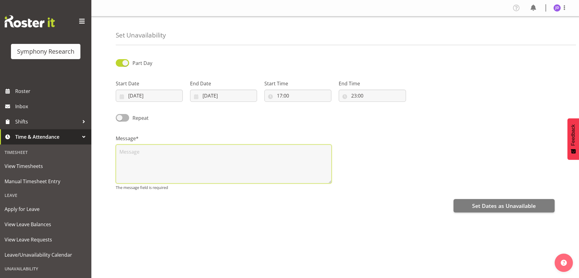
type textarea "a"
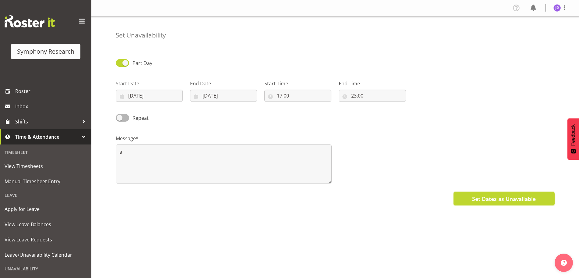
click at [502, 201] on span "Set Dates as Unavailable" at bounding box center [504, 199] width 64 height 8
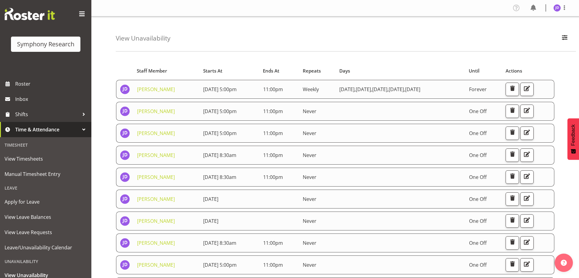
scroll to position [44, 0]
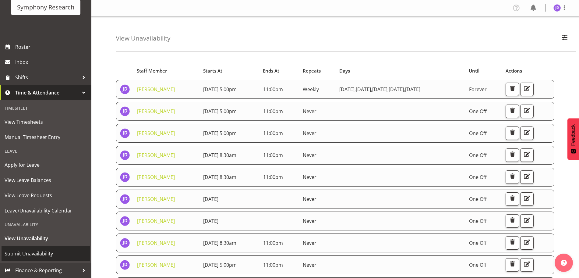
click at [41, 255] on span "Submit Unavailability" at bounding box center [46, 253] width 82 height 9
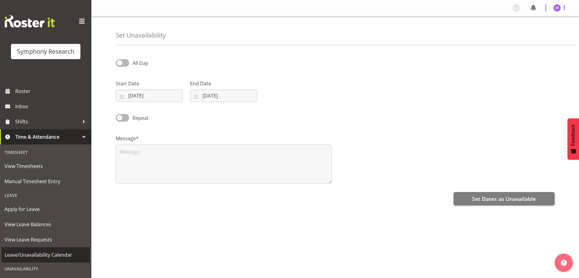
select select "8"
select select "2025"
click at [170, 98] on input "[DATE]" at bounding box center [149, 95] width 67 height 12
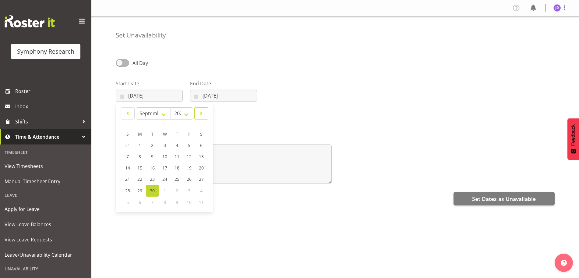
click at [200, 111] on span at bounding box center [201, 113] width 6 height 7
select select "9"
drag, startPoint x: 190, startPoint y: 156, endPoint x: 218, endPoint y: 137, distance: 33.8
click at [189, 156] on span "10" at bounding box center [189, 157] width 5 height 6
type input "[DATE]"
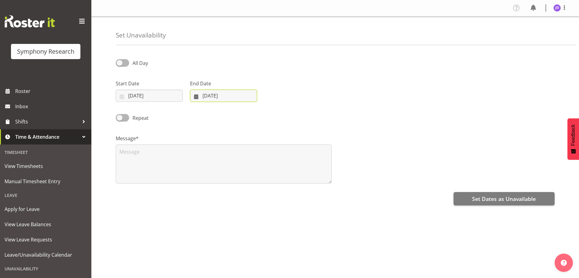
click at [253, 98] on input "[DATE]" at bounding box center [223, 95] width 67 height 12
click at [277, 114] on span at bounding box center [274, 113] width 7 height 7
select select "9"
click at [265, 156] on span "10" at bounding box center [263, 157] width 5 height 6
type input "[DATE]"
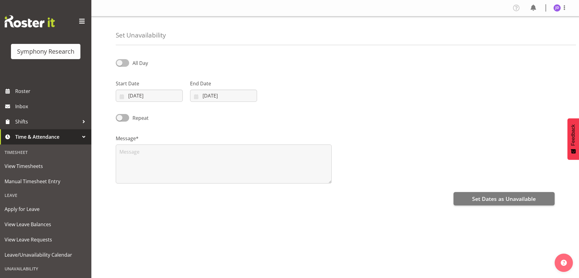
click at [119, 61] on span at bounding box center [122, 63] width 13 height 8
click at [119, 61] on input "All Day" at bounding box center [118, 63] width 4 height 4
checkbox input "true"
click at [280, 95] on input "16:40" at bounding box center [297, 95] width 67 height 12
click at [306, 110] on select "00 01 02 03 04 05 06 07 08 09 10 11 12 13 14 15 16 17 18 19 20 21 22 23" at bounding box center [306, 111] width 14 height 12
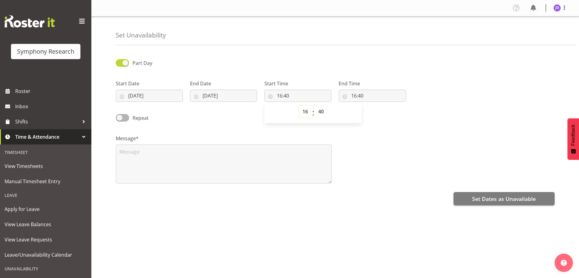
select select "8"
click at [299, 105] on select "00 01 02 03 04 05 06 07 08 09 10 11 12 13 14 15 16 17 18 19 20 21 22 23" at bounding box center [306, 111] width 14 height 12
type input "08:40"
click at [322, 110] on select "00 01 02 03 04 05 06 07 08 09 10 11 12 13 14 15 16 17 18 19 20 21 22 23 24 25 2…" at bounding box center [322, 111] width 14 height 12
select select "30"
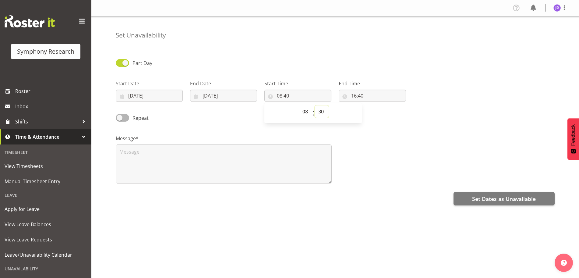
click at [315, 105] on select "00 01 02 03 04 05 06 07 08 09 10 11 12 13 14 15 16 17 18 19 20 21 22 23 24 25 2…" at bounding box center [322, 111] width 14 height 12
type input "08:30"
click at [354, 94] on input "16:40" at bounding box center [371, 95] width 67 height 12
click at [380, 110] on select "00 01 02 03 04 05 06 07 08 09 10 11 12 13 14 15 16 17 18 19 20 21 22 23" at bounding box center [380, 111] width 14 height 12
select select "23"
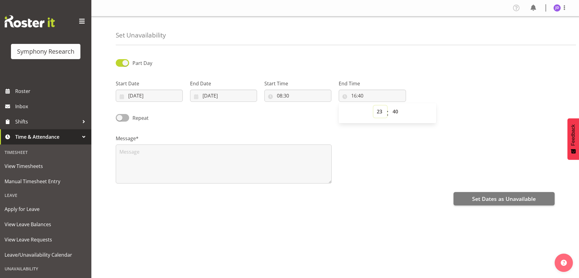
click at [373, 105] on select "00 01 02 03 04 05 06 07 08 09 10 11 12 13 14 15 16 17 18 19 20 21 22 23" at bounding box center [380, 111] width 14 height 12
type input "23:40"
click at [395, 110] on select "00 01 02 03 04 05 06 07 08 09 10 11 12 13 14 15 16 17 18 19 20 21 22 23 24 25 2…" at bounding box center [396, 111] width 14 height 12
select select "0"
click at [389, 105] on select "00 01 02 03 04 05 06 07 08 09 10 11 12 13 14 15 16 17 18 19 20 21 22 23 24 25 2…" at bounding box center [396, 111] width 14 height 12
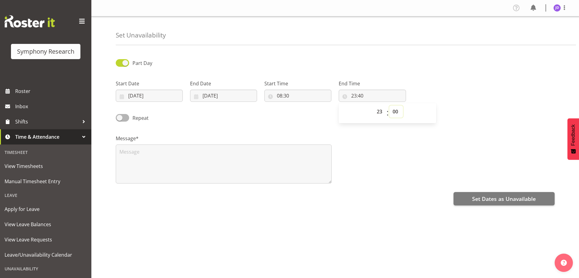
type input "23:00"
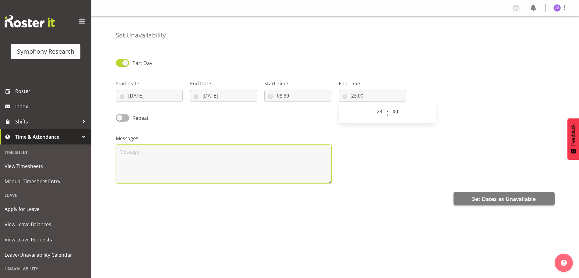
drag, startPoint x: 166, startPoint y: 159, endPoint x: 170, endPoint y: 156, distance: 5.2
click at [166, 159] on textarea at bounding box center [224, 163] width 216 height 39
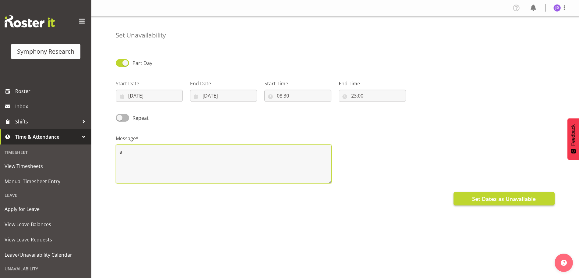
type textarea "a"
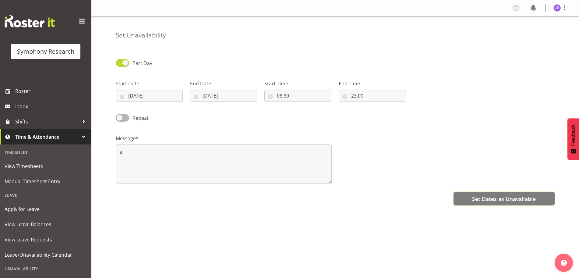
click at [473, 196] on span "Set Dates as Unavailable" at bounding box center [504, 199] width 64 height 8
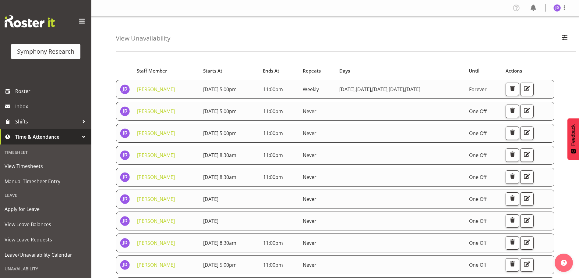
scroll to position [44, 0]
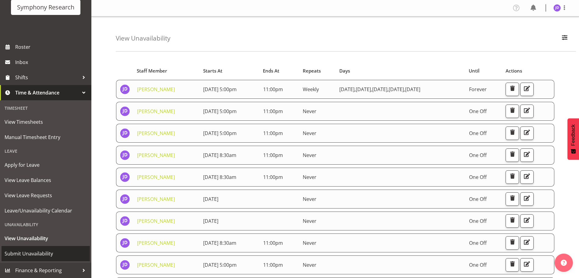
click at [35, 253] on span "Submit Unavailability" at bounding box center [46, 253] width 82 height 9
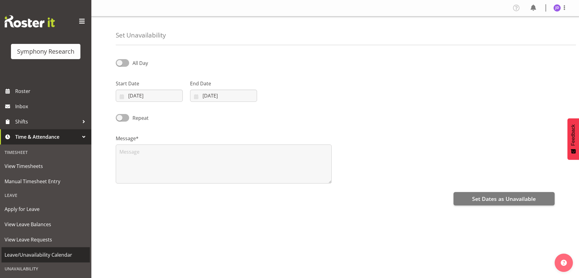
select select "8"
select select "2025"
click at [168, 94] on input "[DATE]" at bounding box center [149, 95] width 67 height 12
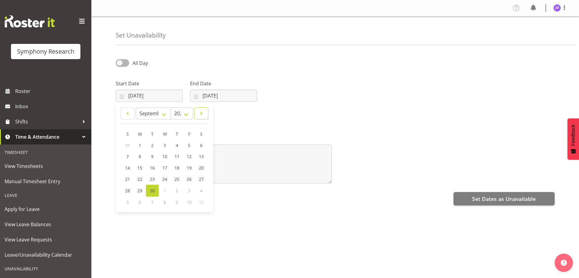
click at [201, 113] on span at bounding box center [201, 113] width 6 height 7
select select "9"
drag, startPoint x: 202, startPoint y: 157, endPoint x: 221, endPoint y: 145, distance: 22.7
click at [202, 156] on span "11" at bounding box center [201, 157] width 5 height 6
type input "11/10/2025"
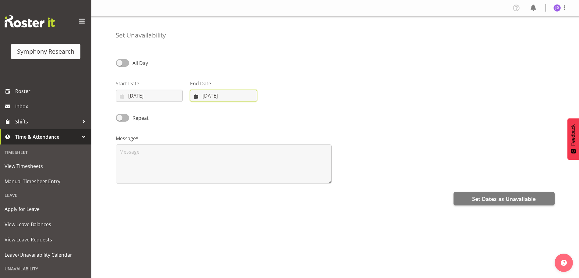
click at [253, 100] on input "30/09/2025" at bounding box center [223, 95] width 67 height 12
click at [277, 112] on span at bounding box center [274, 113] width 7 height 7
select select "9"
click at [275, 155] on span "11" at bounding box center [275, 157] width 5 height 6
type input "11/10/2025"
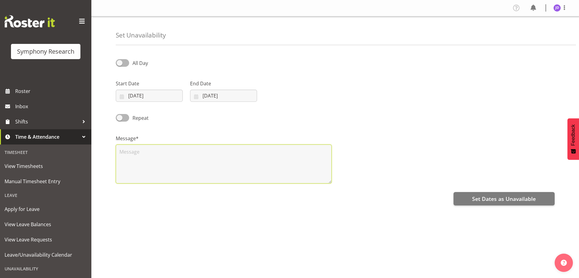
click at [153, 164] on textarea at bounding box center [224, 163] width 216 height 39
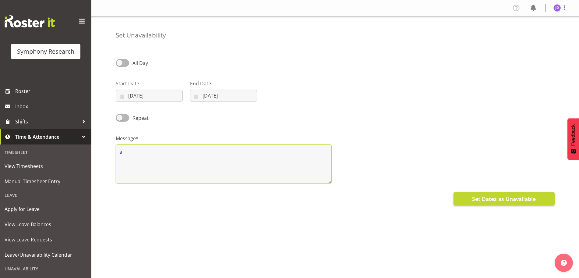
type textarea "a"
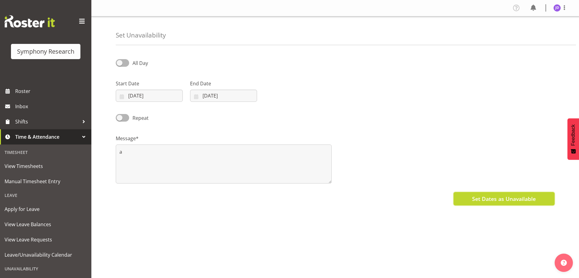
click at [465, 194] on button "Set Dates as Unavailable" at bounding box center [503, 198] width 101 height 13
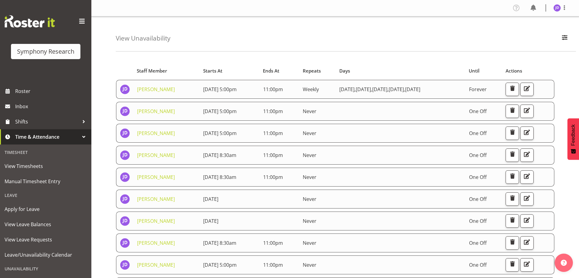
scroll to position [44, 0]
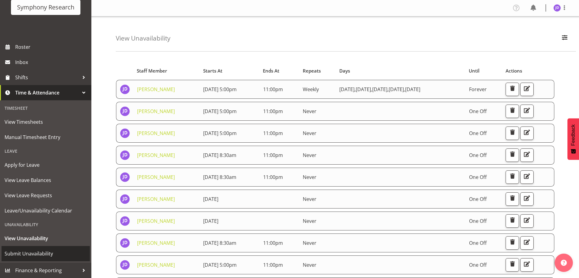
click at [33, 251] on span "Submit Unavailability" at bounding box center [46, 253] width 82 height 9
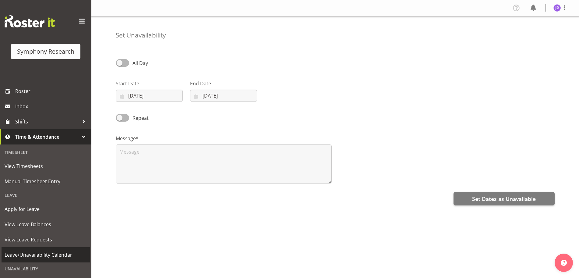
select select "8"
select select "2025"
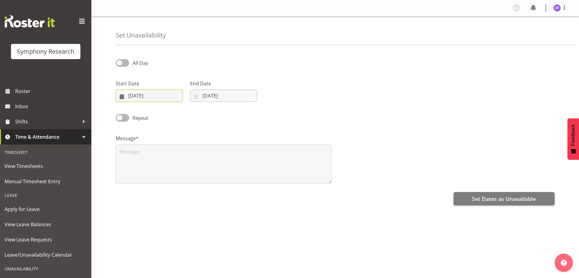
drag, startPoint x: 147, startPoint y: 94, endPoint x: 191, endPoint y: 100, distance: 43.6
click at [147, 94] on input "[DATE]" at bounding box center [149, 95] width 67 height 12
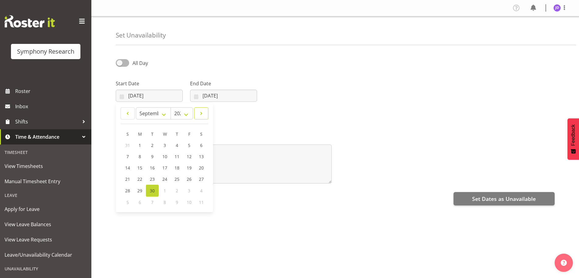
click at [203, 111] on span at bounding box center [201, 113] width 6 height 7
select select "9"
click at [127, 166] on span "12" at bounding box center [127, 168] width 5 height 6
type input "12/10/2025"
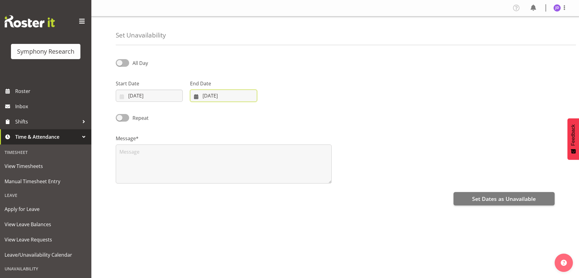
click at [244, 99] on input "30/09/2025" at bounding box center [223, 95] width 67 height 12
click at [272, 111] on span at bounding box center [274, 113] width 7 height 7
select select "9"
click at [201, 167] on span "12" at bounding box center [201, 168] width 5 height 6
type input "12/10/2025"
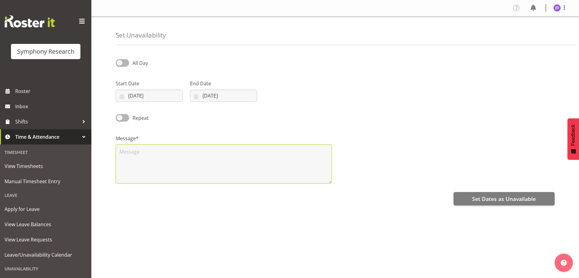
click at [153, 163] on textarea at bounding box center [224, 163] width 216 height 39
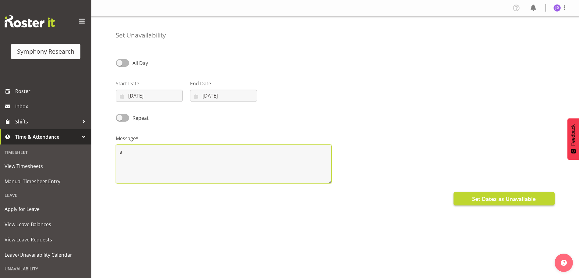
type textarea "a"
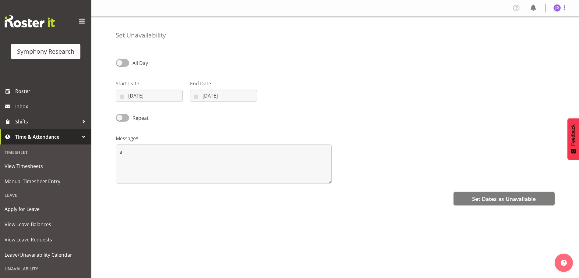
click at [479, 198] on span "Set Dates as Unavailable" at bounding box center [504, 199] width 64 height 8
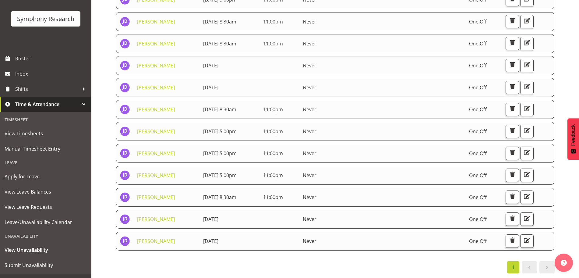
scroll to position [44, 0]
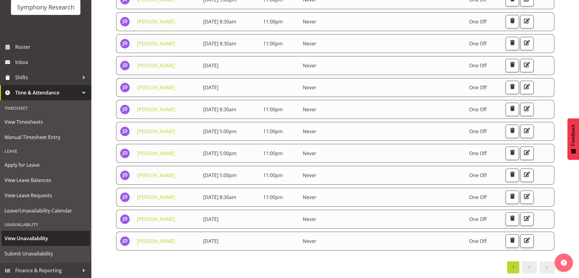
click at [47, 240] on span "View Unavailability" at bounding box center [46, 237] width 82 height 9
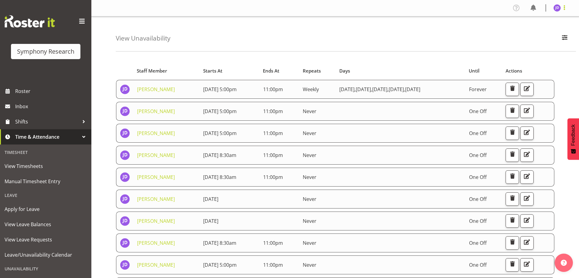
click at [565, 9] on span at bounding box center [563, 7] width 7 height 7
click at [529, 30] on link "Log Out" at bounding box center [538, 31] width 58 height 11
